Goal: Information Seeking & Learning: Learn about a topic

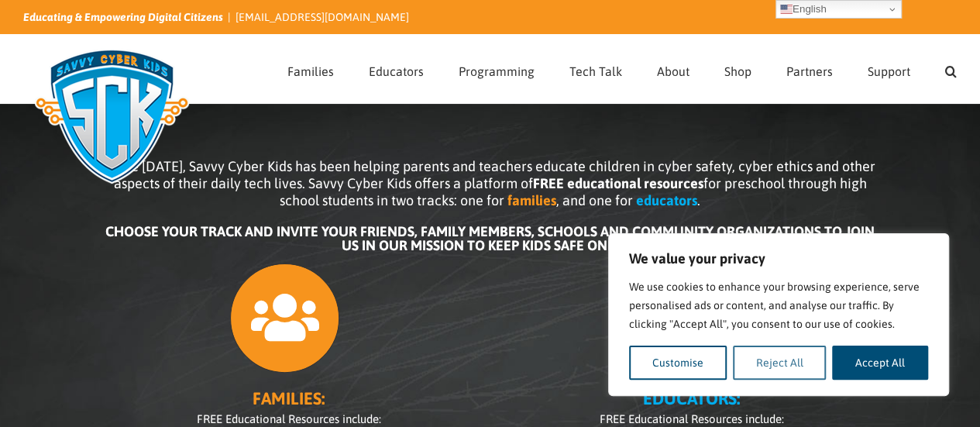
click at [805, 363] on button "Reject All" at bounding box center [780, 363] width 94 height 34
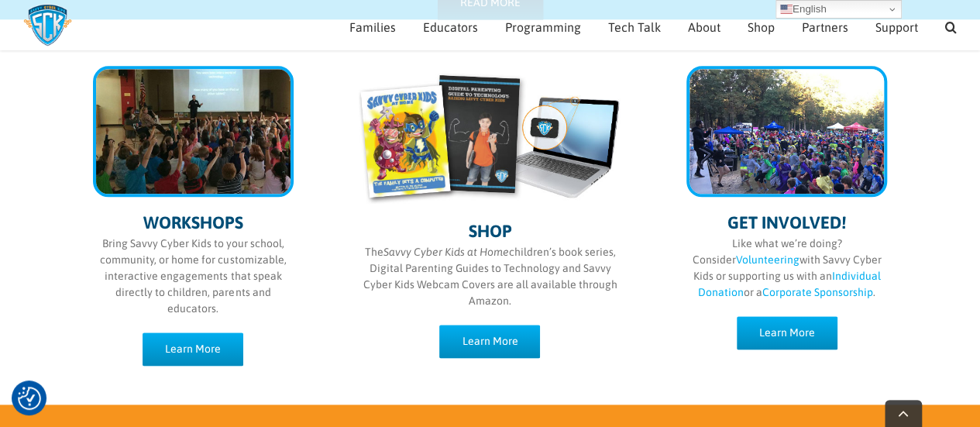
scroll to position [799, 0]
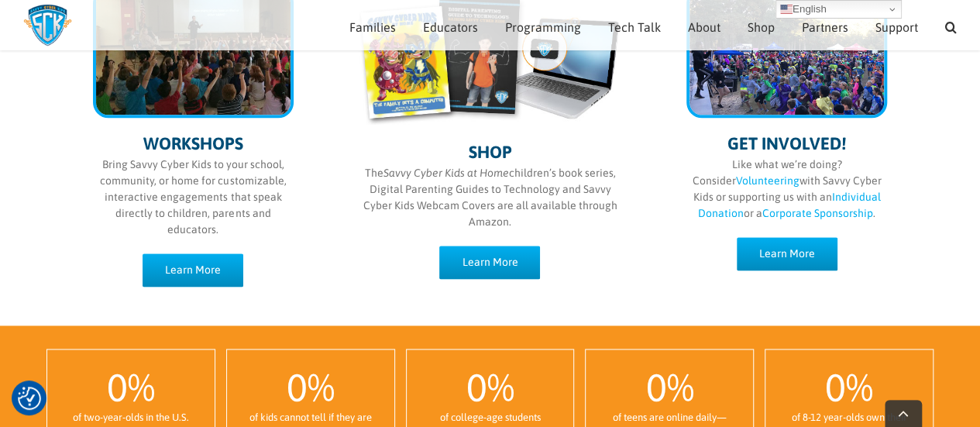
click at [469, 198] on p "The Savvy Cyber Kids at Home children’s book series, Digital Parenting Guides t…" at bounding box center [490, 197] width 263 height 65
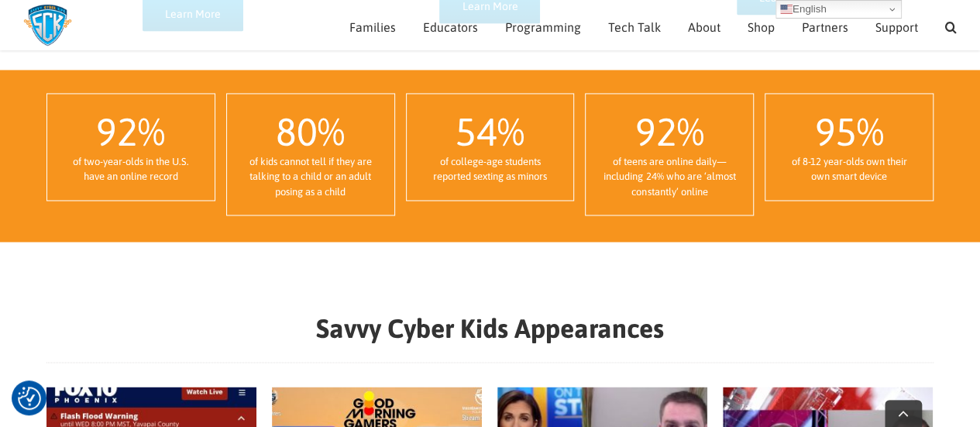
scroll to position [1166, 0]
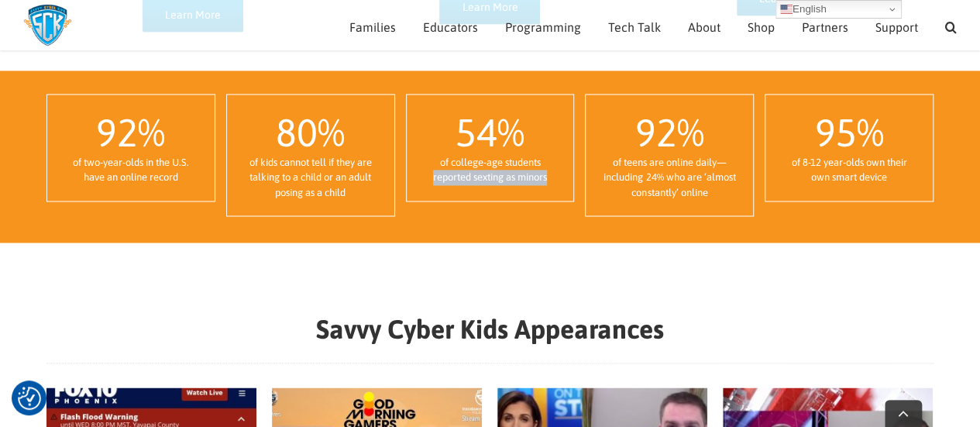
drag, startPoint x: 432, startPoint y: 174, endPoint x: 557, endPoint y: 177, distance: 125.6
click at [557, 177] on div "of college-age students reported sexting as minors" at bounding box center [490, 170] width 136 height 30
click at [279, 165] on div "of kids cannot tell if they are talking to a child or an adult posing as a child" at bounding box center [311, 178] width 136 height 46
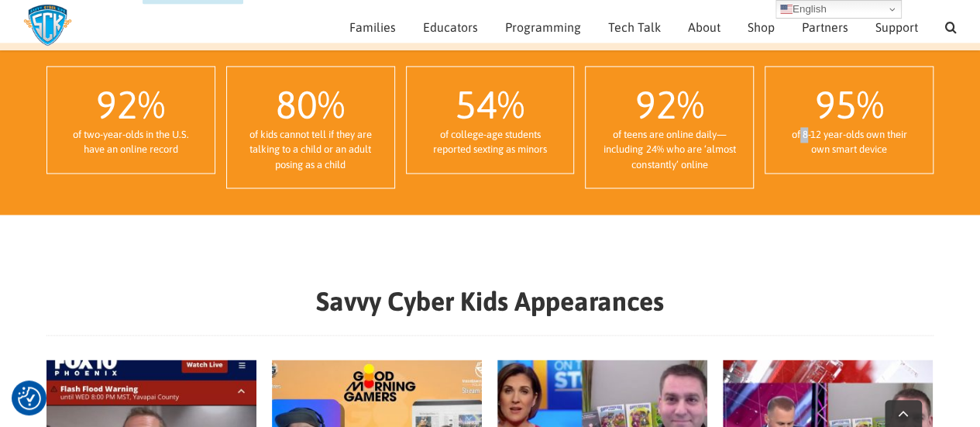
click at [804, 133] on div "of 8-12 year-olds own their own smart device" at bounding box center [849, 142] width 136 height 30
click at [826, 262] on div "Savvy Cyber Kids Appearances Fox 10 [GEOGRAPHIC_DATA] [DATE] [PERSON_NAME] [DAT…" at bounding box center [489, 416] width 887 height 310
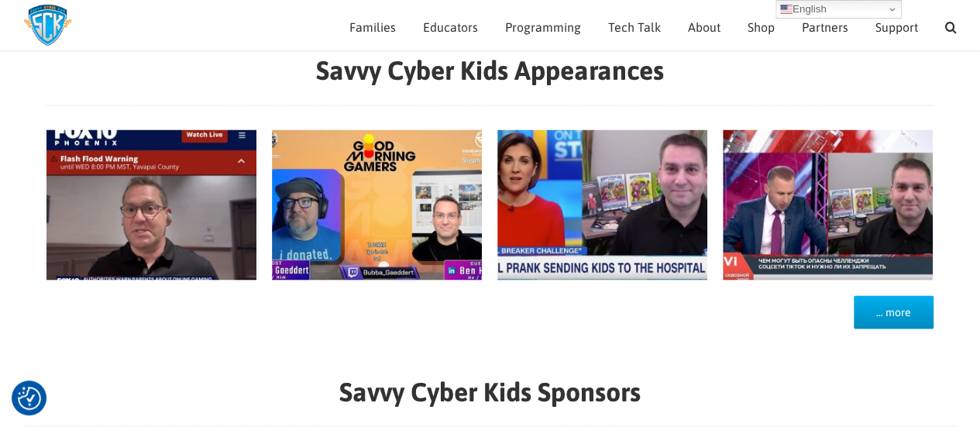
scroll to position [1347, 0]
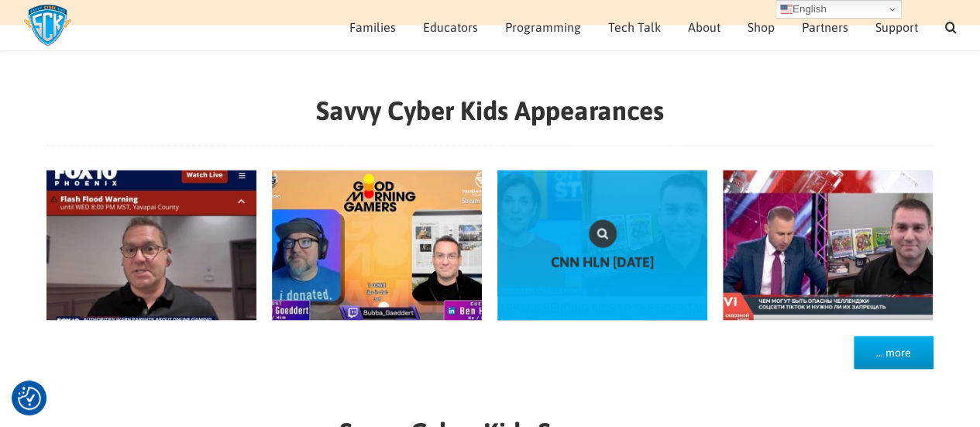
click at [617, 277] on link "CNN HLN February 2020" at bounding box center [603, 245] width 210 height 150
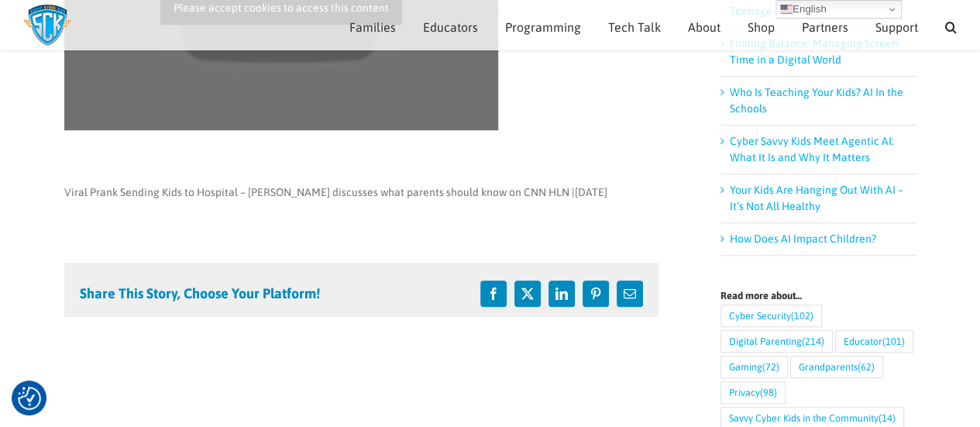
scroll to position [341, 0]
